Goal: Task Accomplishment & Management: Manage account settings

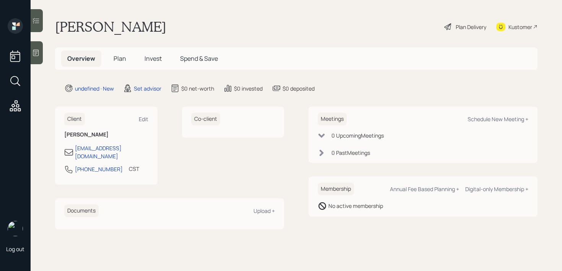
click at [39, 58] on div at bounding box center [37, 52] width 12 height 23
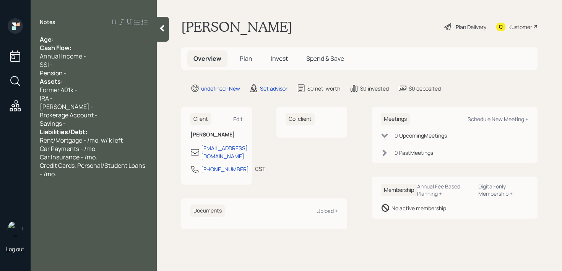
click at [78, 42] on div "Age:" at bounding box center [94, 39] width 108 height 8
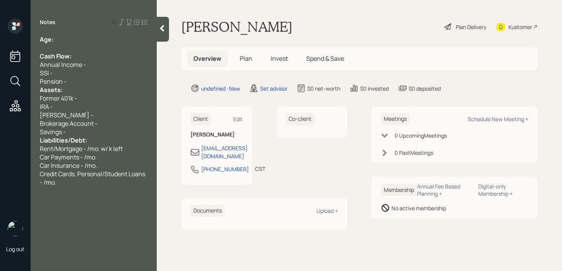
click at [88, 138] on div "Liabilities/Debt:" at bounding box center [94, 140] width 108 height 8
click at [89, 134] on div "Savings -" at bounding box center [94, 132] width 108 height 8
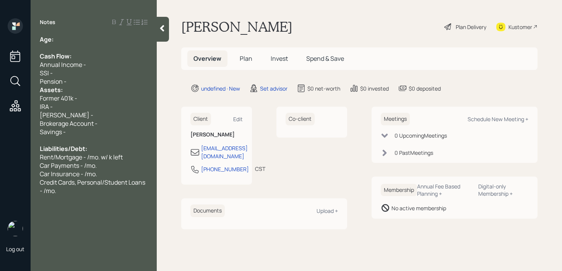
click at [101, 80] on div "Pension -" at bounding box center [94, 81] width 108 height 8
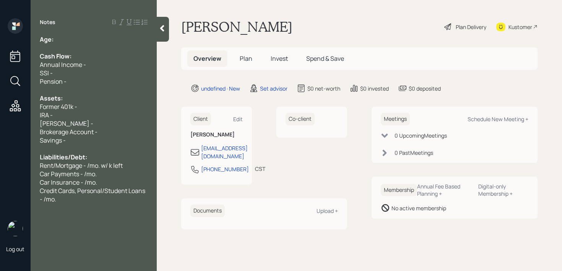
click at [90, 34] on div "Notes Age: Cash Flow: Annual Income - SSI - Pension - Assets: Former 401k - IRA…" at bounding box center [94, 139] width 126 height 243
click at [90, 39] on div "Age:" at bounding box center [94, 39] width 108 height 8
click at [63, 195] on div "Credit Cards, Personal/Student Loans - /mo." at bounding box center [94, 195] width 108 height 17
click at [96, 124] on div "Roth IRA -" at bounding box center [94, 123] width 108 height 8
drag, startPoint x: 96, startPoint y: 124, endPoint x: 0, endPoint y: 126, distance: 96.3
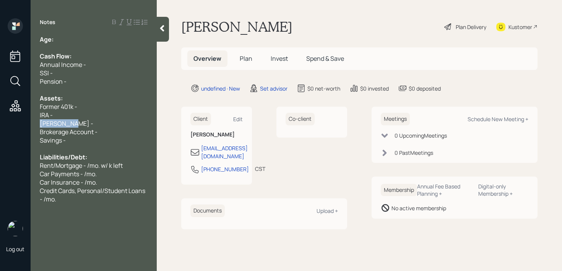
click at [0, 126] on div "Log out Notes Age: Cash Flow: Annual Income - SSI - Pension - Assets: Former 40…" at bounding box center [281, 135] width 562 height 271
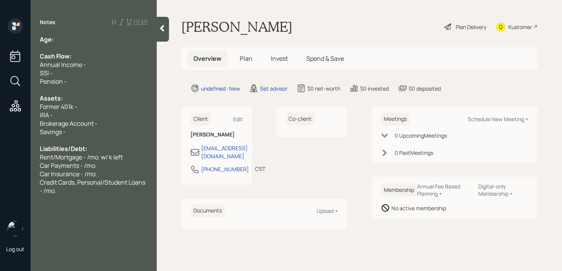
click at [94, 112] on div "IRA -" at bounding box center [94, 115] width 108 height 8
drag, startPoint x: 96, startPoint y: 103, endPoint x: 0, endPoint y: 103, distance: 95.9
click at [0, 103] on div "Log out Notes Age: Cash Flow: Annual Income - SSI - Pension - Assets: Former 40…" at bounding box center [281, 135] width 562 height 271
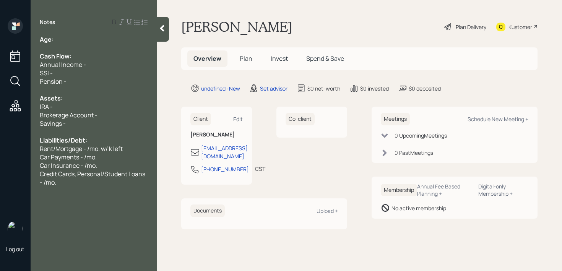
click at [75, 108] on div "IRA -" at bounding box center [94, 106] width 108 height 8
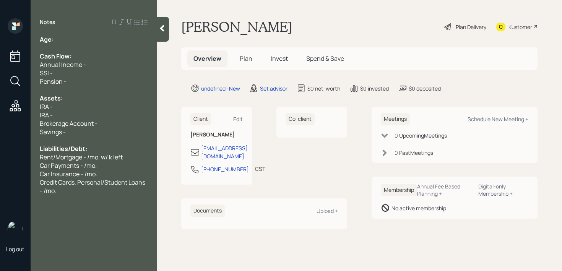
click at [100, 104] on div "IRA -" at bounding box center [94, 106] width 108 height 8
drag, startPoint x: 88, startPoint y: 114, endPoint x: 0, endPoint y: 114, distance: 87.5
click at [0, 114] on div "Log out Notes Age: Cash Flow: Annual Income - SSI - Pension - Assets: IRA - 30k…" at bounding box center [281, 135] width 562 height 271
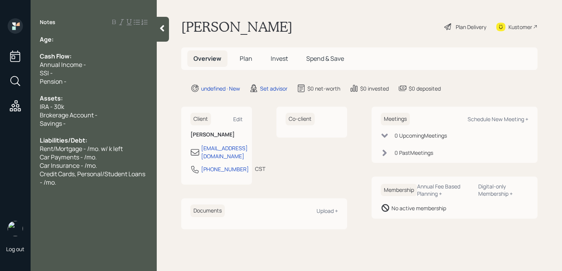
click at [80, 123] on div "Savings -" at bounding box center [94, 123] width 108 height 8
drag, startPoint x: 101, startPoint y: 118, endPoint x: 46, endPoint y: 118, distance: 55.0
click at [54, 118] on div "Brokerage Account -" at bounding box center [94, 115] width 108 height 8
click at [73, 113] on span "Brokerage Account -" at bounding box center [69, 115] width 58 height 8
click at [68, 42] on div "Age:" at bounding box center [94, 39] width 108 height 8
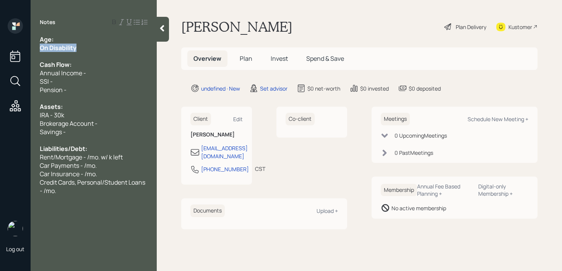
drag, startPoint x: 100, startPoint y: 50, endPoint x: 8, endPoint y: 50, distance: 91.7
click at [8, 50] on div "Log out Notes Age: On Disability Cash Flow: Annual Income - SSI - Pension - Ass…" at bounding box center [281, 135] width 562 height 271
click at [52, 48] on span "On Disability" at bounding box center [57, 48] width 35 height 8
click at [57, 41] on div "Age:" at bounding box center [94, 39] width 108 height 8
drag, startPoint x: 63, startPoint y: 40, endPoint x: 55, endPoint y: 40, distance: 8.0
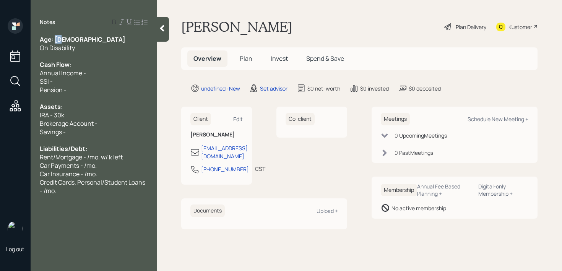
click at [55, 40] on div "Age: 62" at bounding box center [94, 39] width 108 height 8
click at [87, 48] on div "On Disability" at bounding box center [94, 48] width 108 height 8
click at [53, 49] on span "On Disability" at bounding box center [57, 48] width 35 height 8
